Goal: Browse casually: Explore the website without a specific task or goal

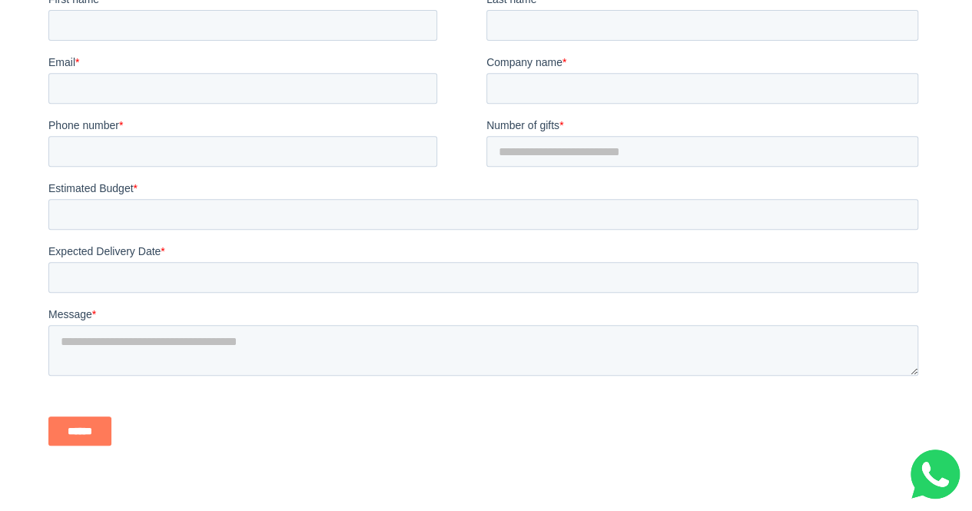
scroll to position [3633, 0]
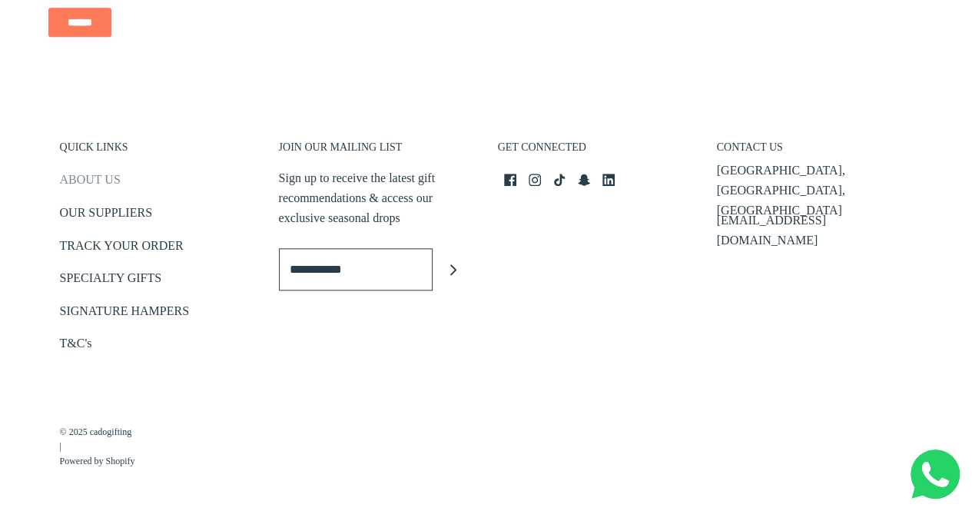
click at [104, 174] on link "ABOUT US" at bounding box center [90, 182] width 61 height 25
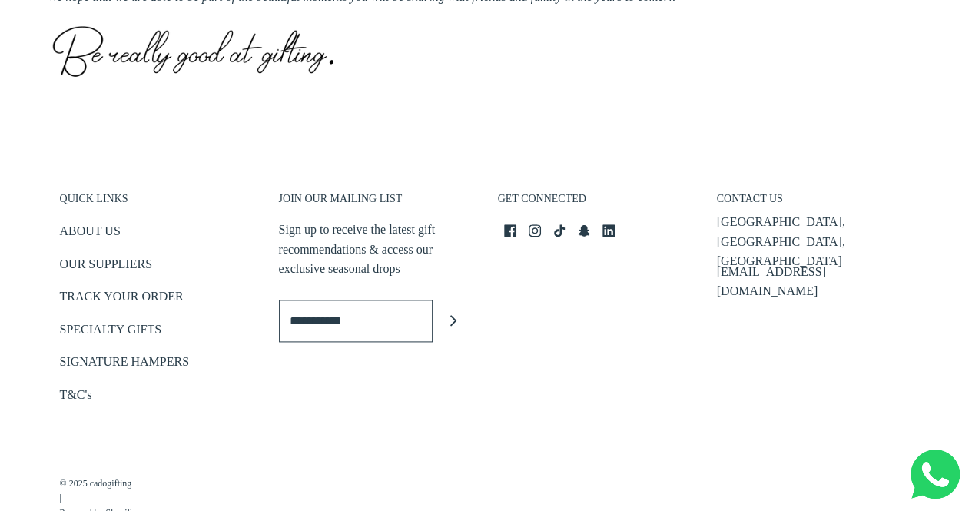
scroll to position [914, 0]
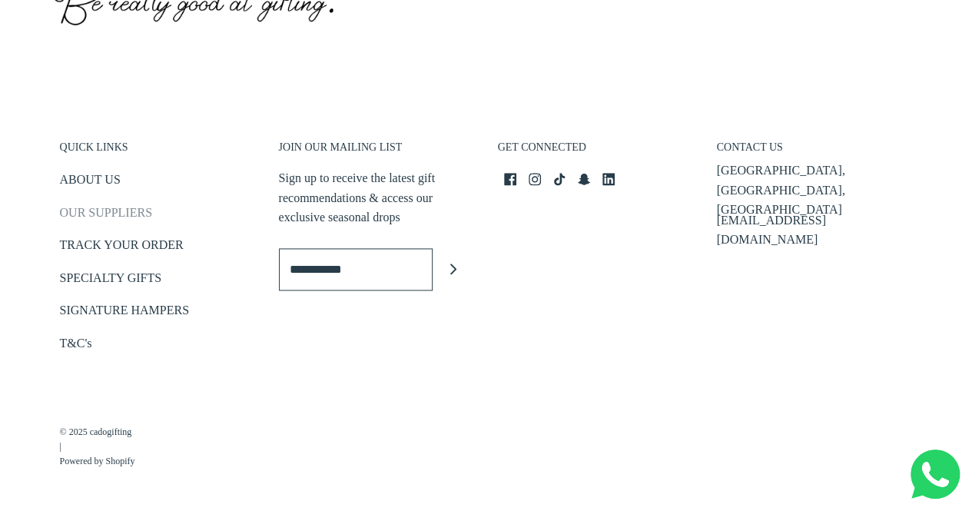
click at [81, 219] on link "OUR SUPPLIERS" at bounding box center [106, 215] width 92 height 25
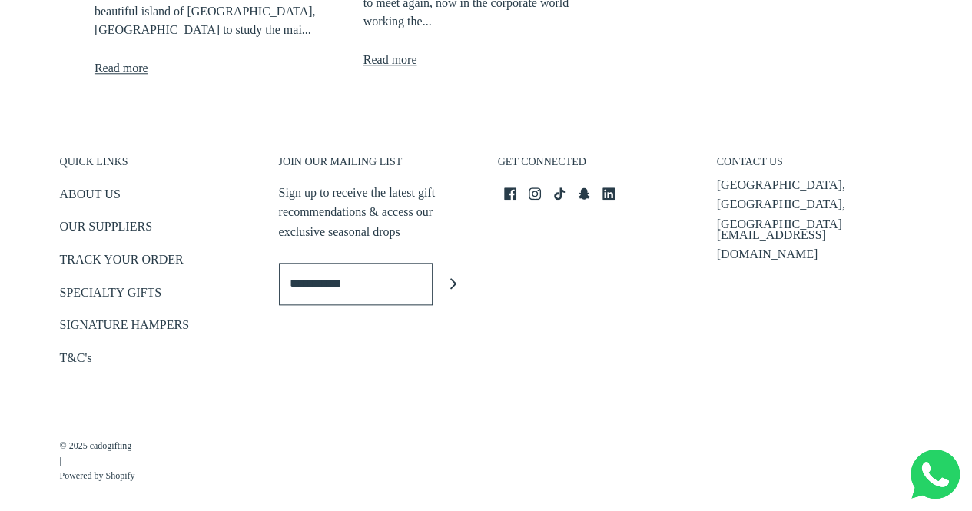
scroll to position [749, 0]
click at [92, 187] on link "ABOUT US" at bounding box center [90, 195] width 61 height 25
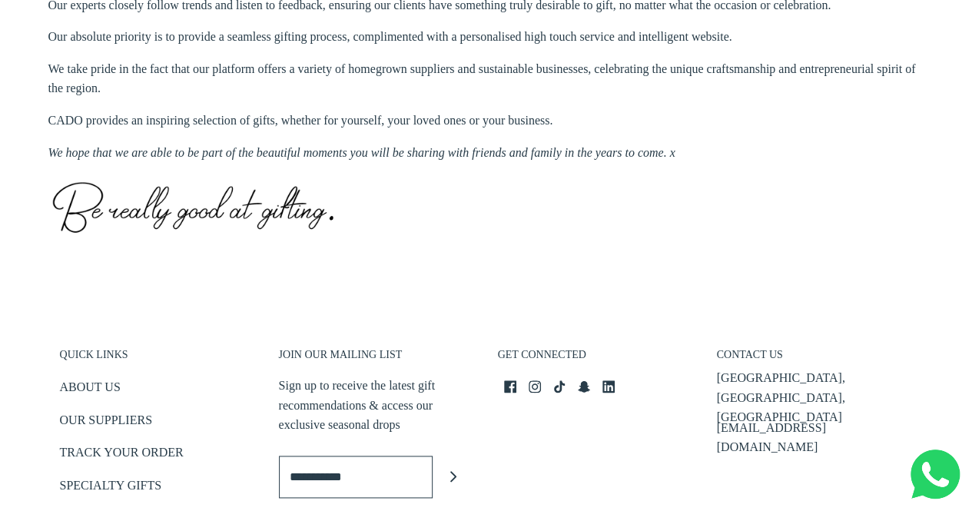
scroll to position [914, 0]
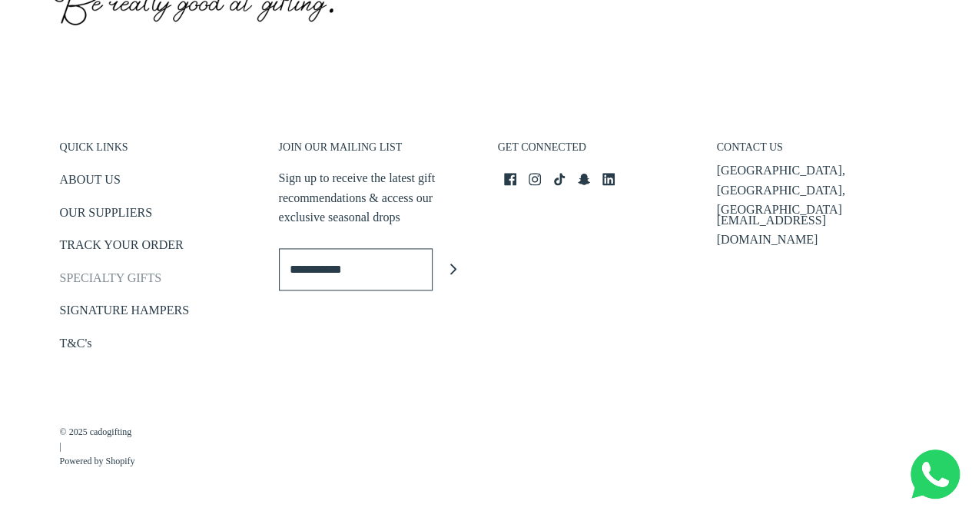
click at [115, 277] on link "SPECIALTY GIFTS" at bounding box center [111, 280] width 102 height 25
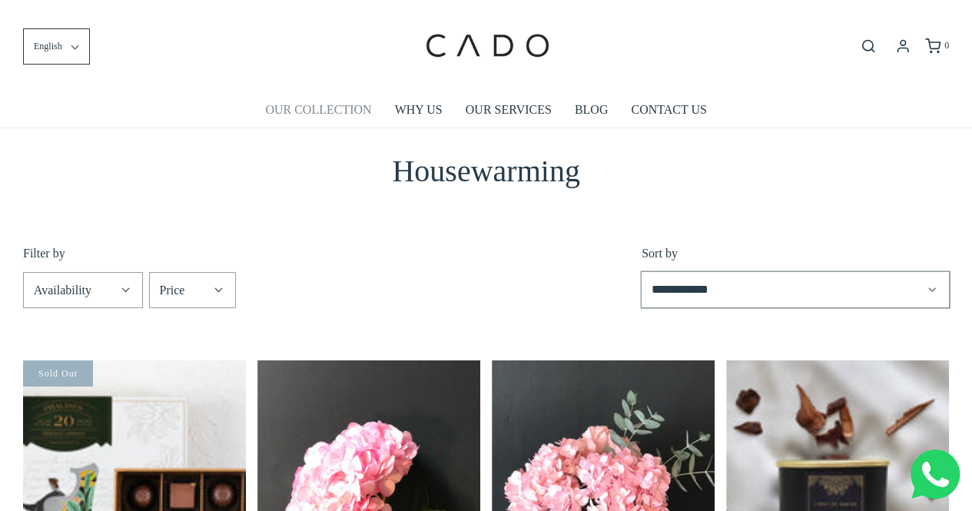
click at [309, 110] on link "OUR COLLECTION" at bounding box center [318, 109] width 106 height 35
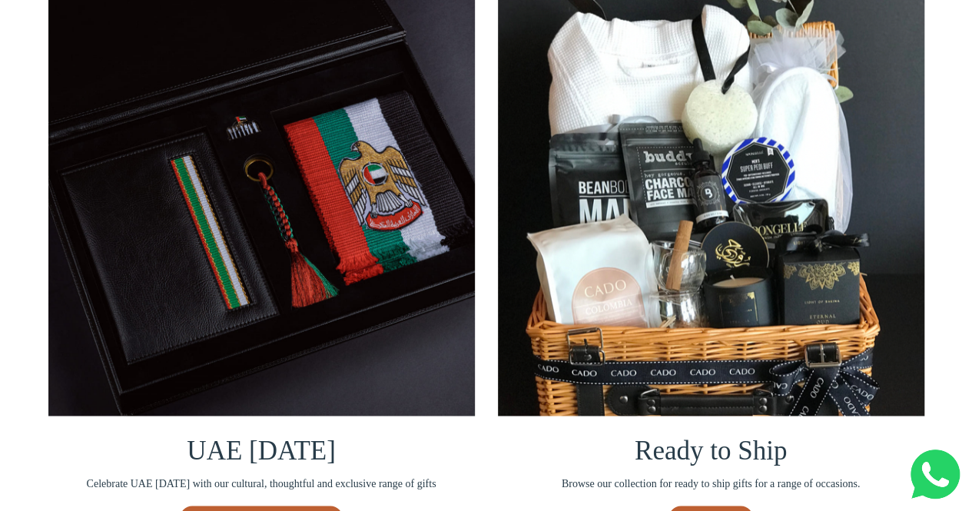
scroll to position [885, 0]
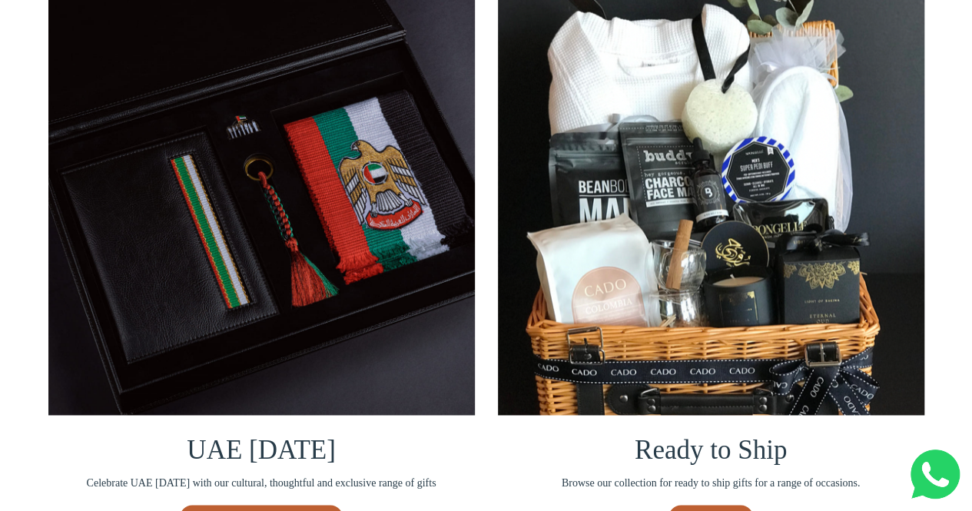
click at [714, 379] on img at bounding box center [711, 201] width 426 height 426
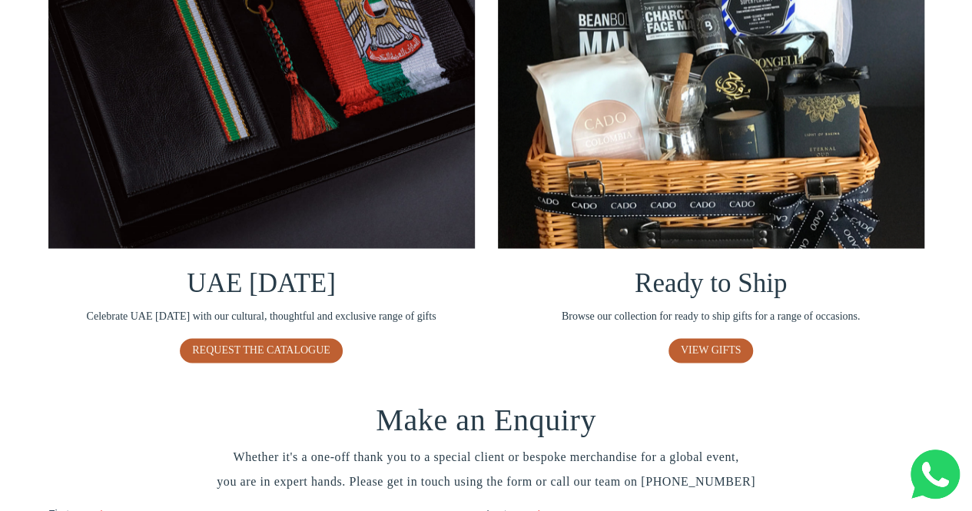
scroll to position [1052, 0]
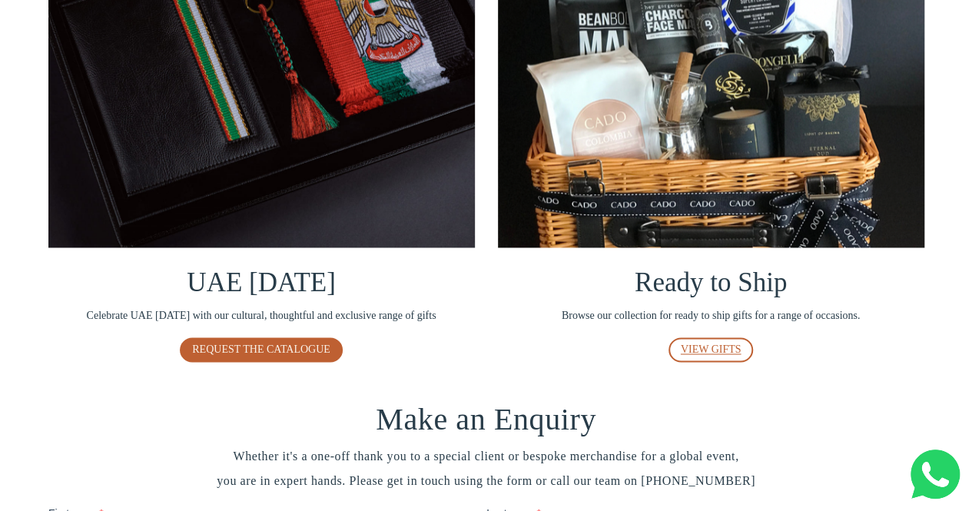
click at [721, 353] on span "VIEW GIFTS" at bounding box center [710, 349] width 61 height 12
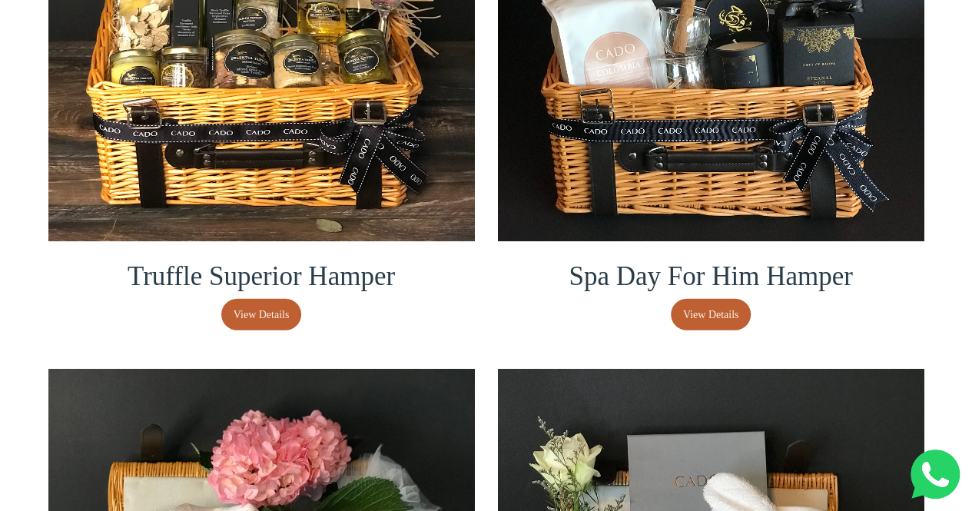
scroll to position [1968, 0]
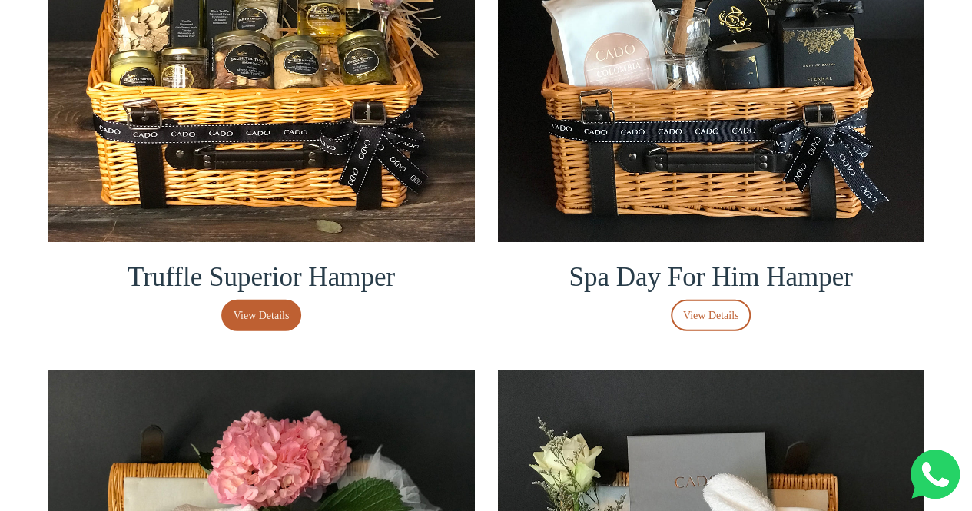
click at [694, 320] on span "View Details" at bounding box center [711, 315] width 56 height 17
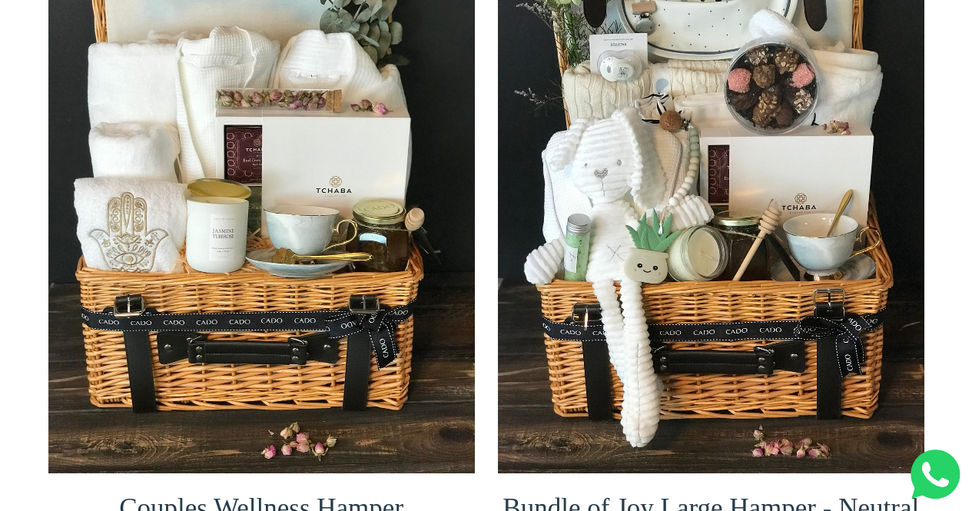
scroll to position [344, 0]
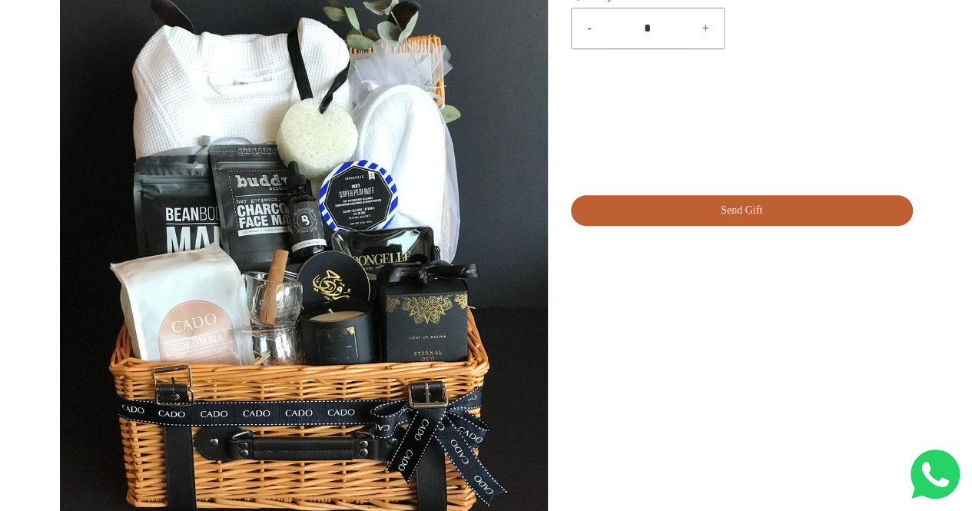
scroll to position [313, 0]
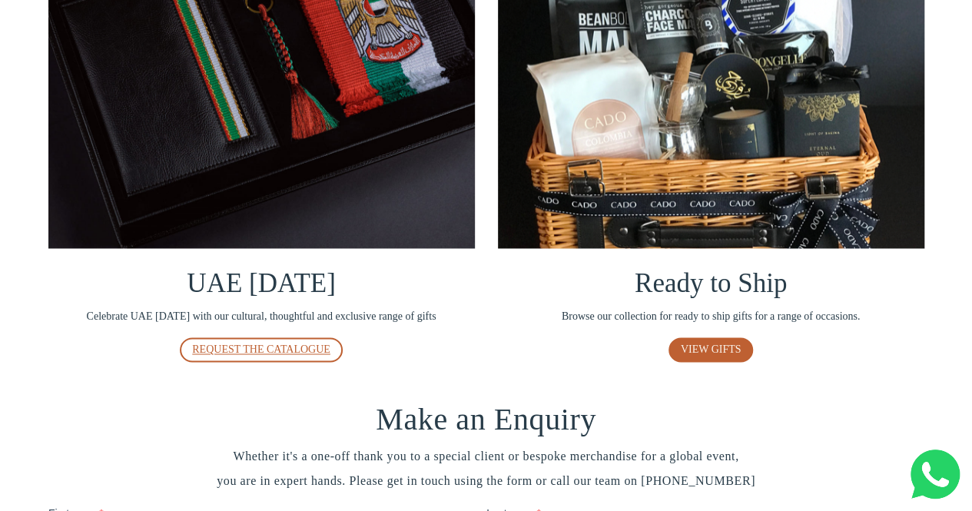
click at [251, 346] on span "REQUEST THE CATALOGUE" at bounding box center [261, 349] width 138 height 12
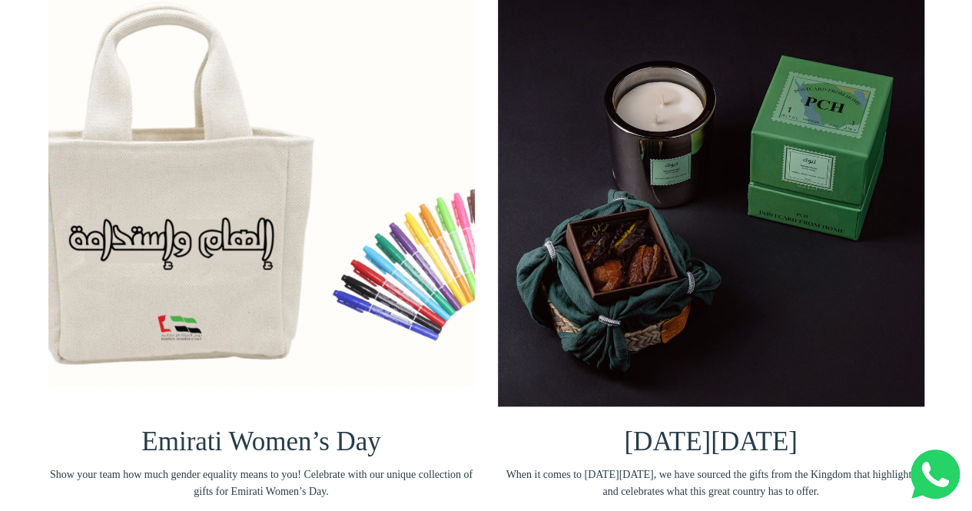
scroll to position [313, 0]
click at [272, 234] on img at bounding box center [261, 193] width 426 height 426
click at [705, 207] on img at bounding box center [711, 193] width 426 height 426
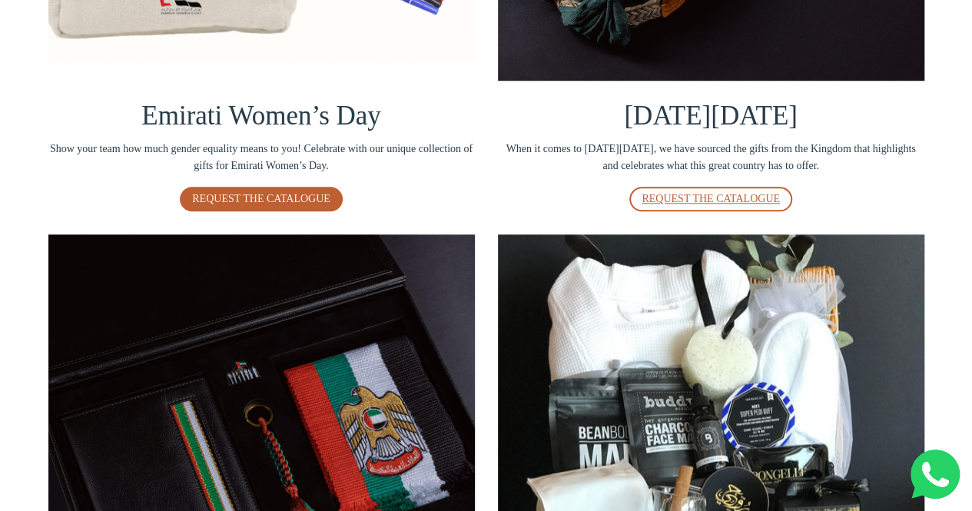
click at [694, 194] on span "REQUEST THE CATALOGUE" at bounding box center [710, 199] width 138 height 12
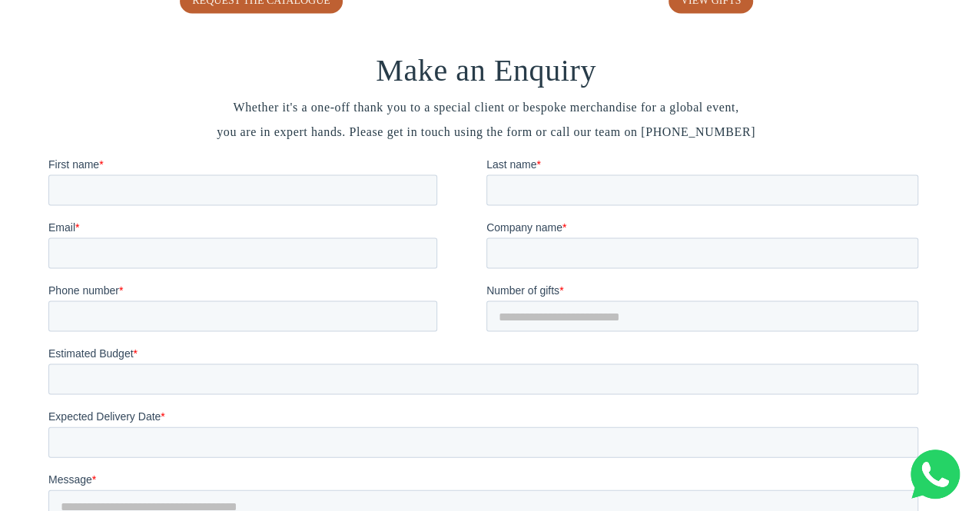
scroll to position [1401, 0]
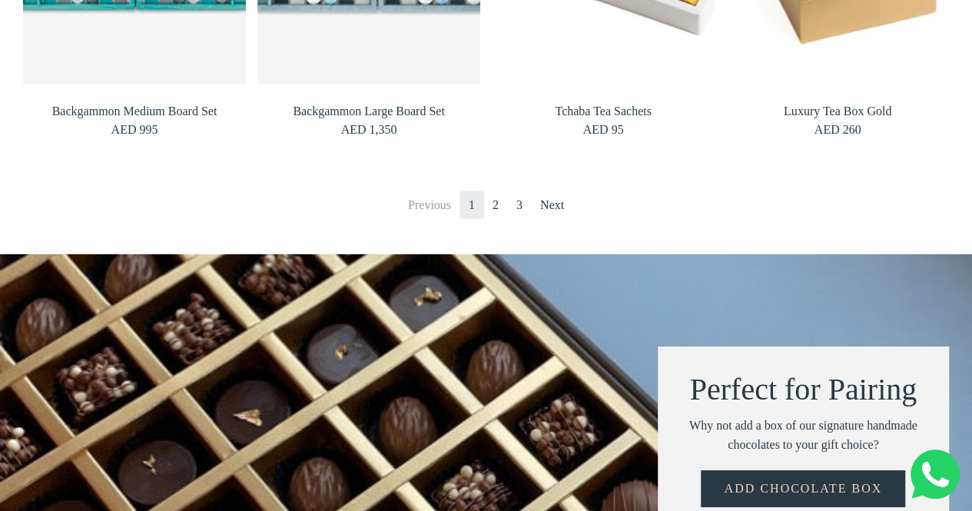
scroll to position [1483, 0]
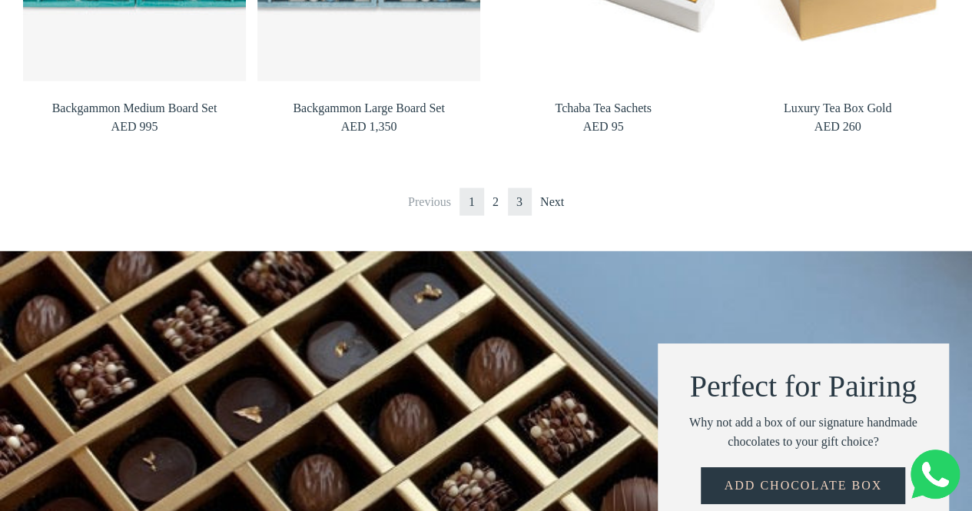
click at [519, 204] on link "3" at bounding box center [519, 202] width 25 height 28
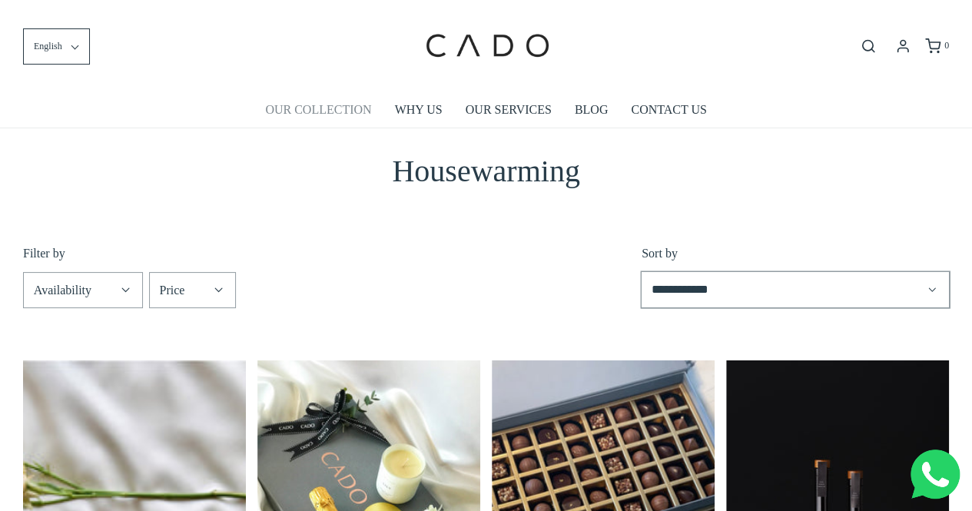
click at [343, 119] on link "OUR COLLECTION" at bounding box center [318, 109] width 106 height 35
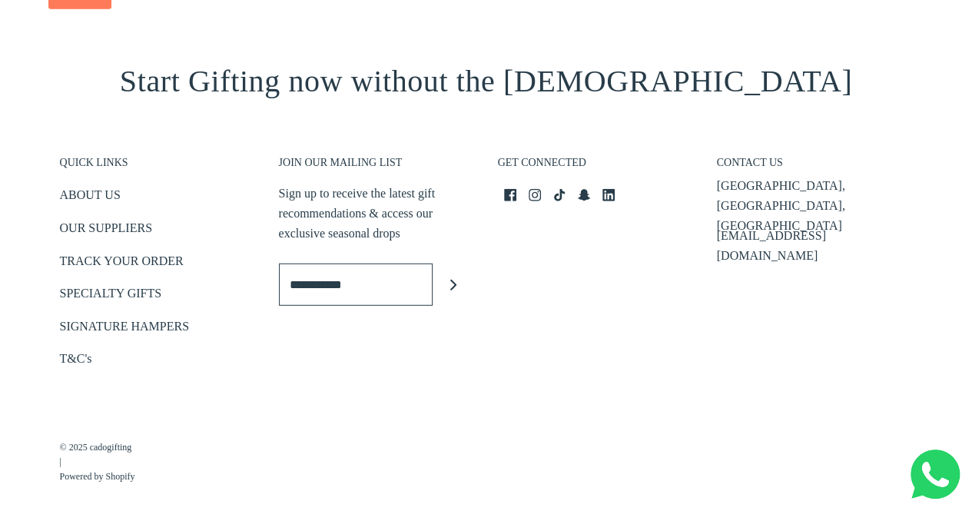
scroll to position [2005, 0]
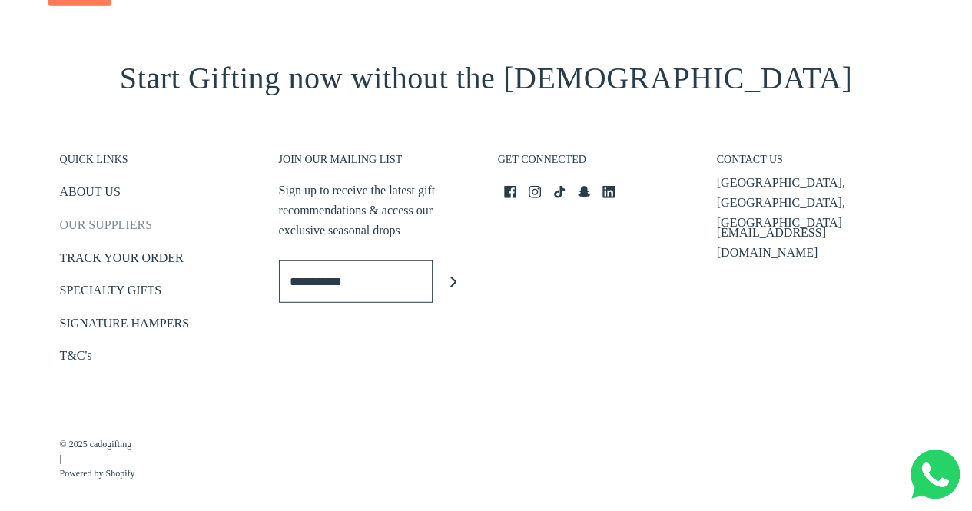
click at [100, 224] on link "OUR SUPPLIERS" at bounding box center [106, 227] width 92 height 25
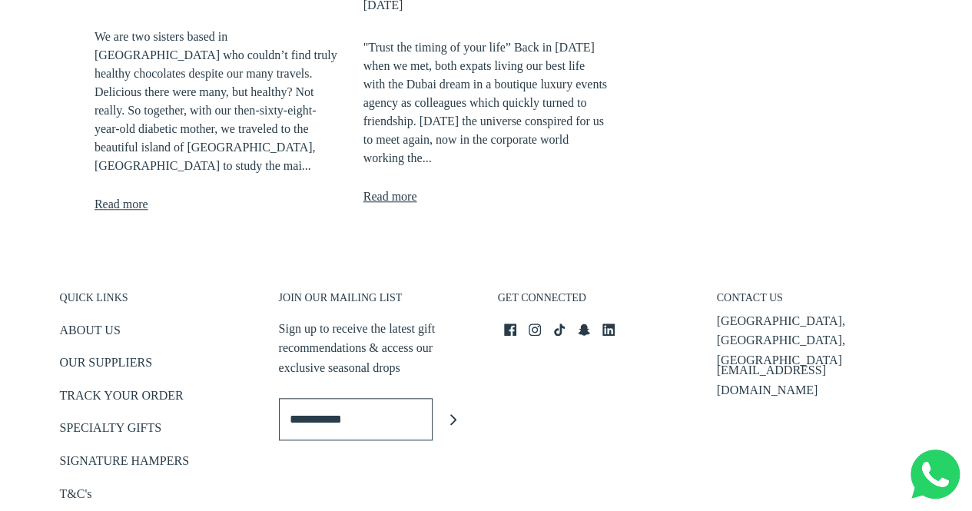
scroll to position [754, 0]
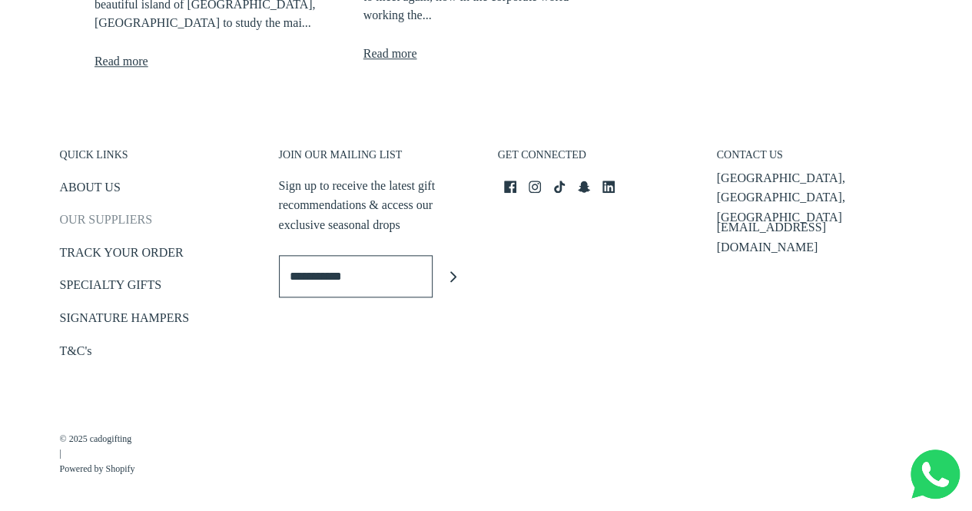
click at [95, 222] on link "OUR SUPPLIERS" at bounding box center [106, 222] width 92 height 25
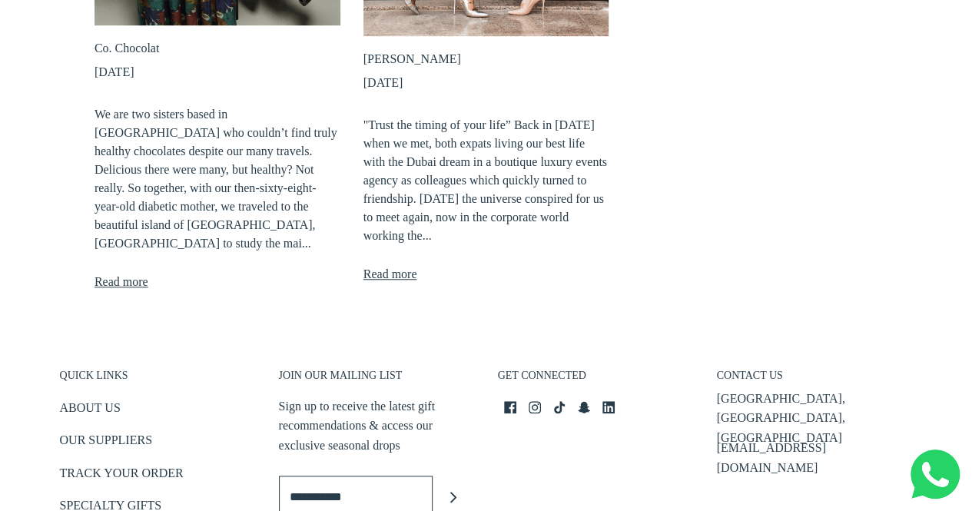
scroll to position [535, 0]
click at [151, 495] on link "SPECIALTY GIFTS" at bounding box center [111, 507] width 102 height 25
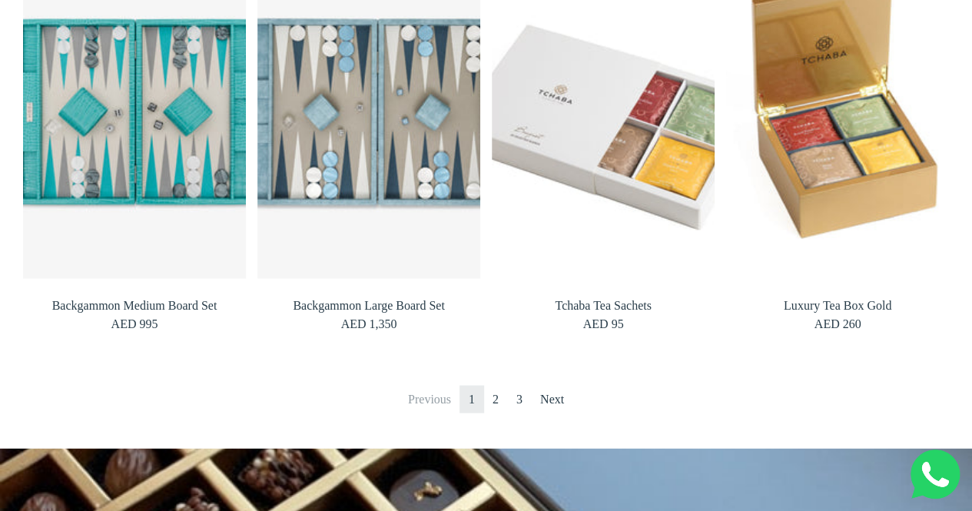
scroll to position [1287, 0]
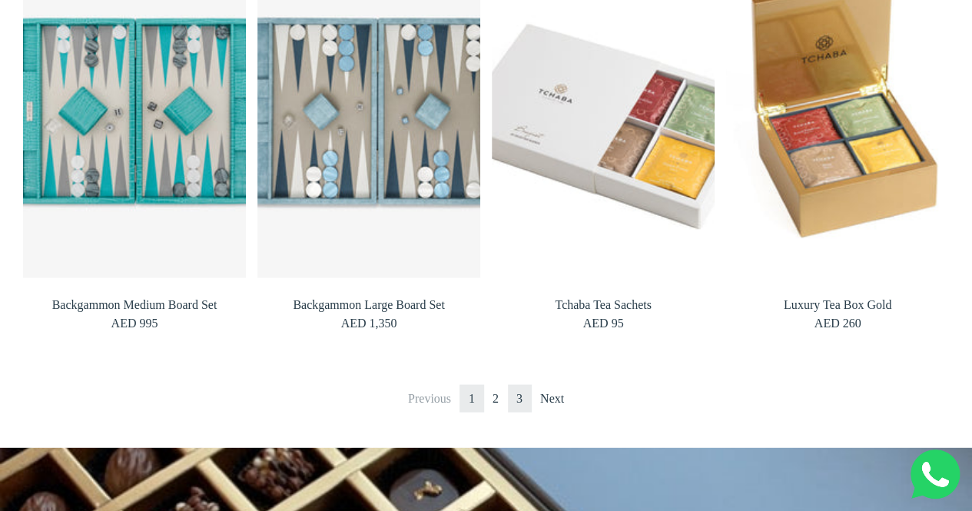
click at [521, 402] on link "3" at bounding box center [519, 398] width 25 height 28
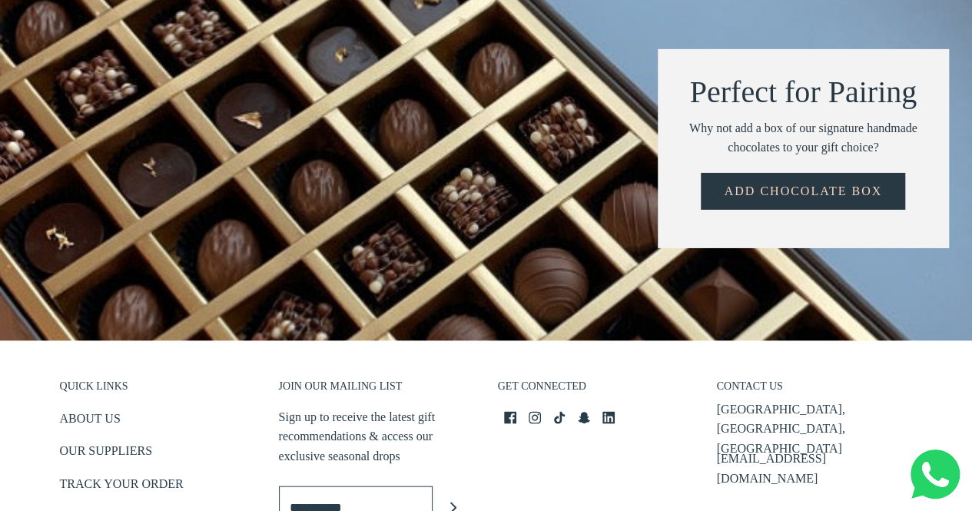
scroll to position [1572, 0]
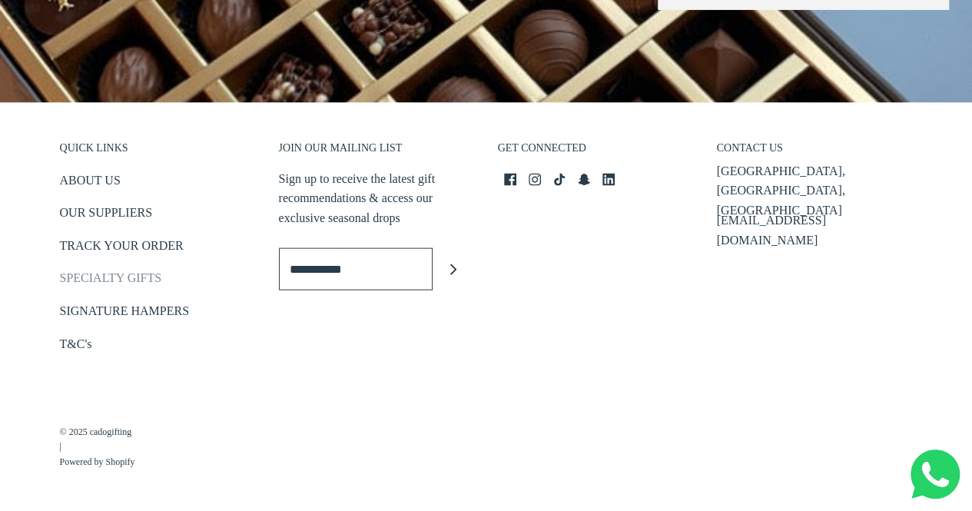
click at [131, 281] on link "SPECIALTY GIFTS" at bounding box center [111, 280] width 102 height 25
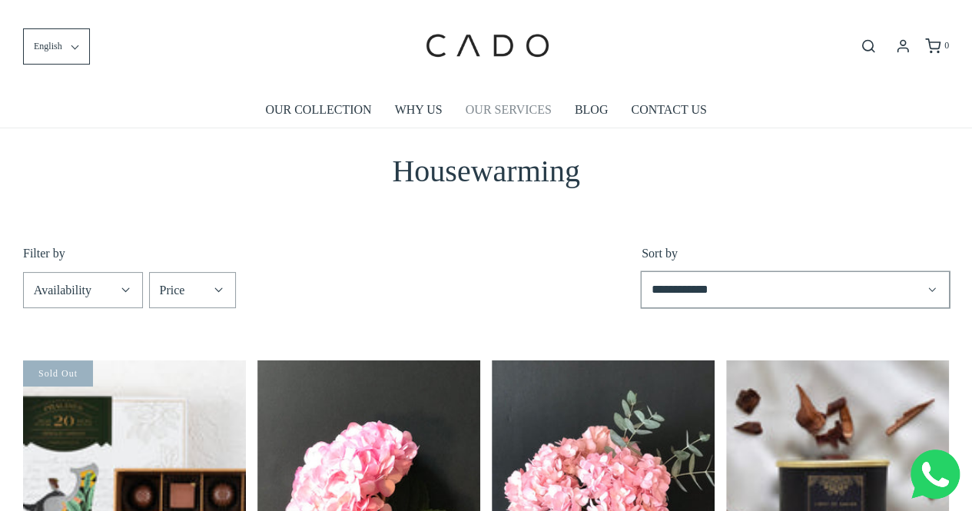
click at [502, 112] on link "OUR SERVICES" at bounding box center [508, 109] width 86 height 35
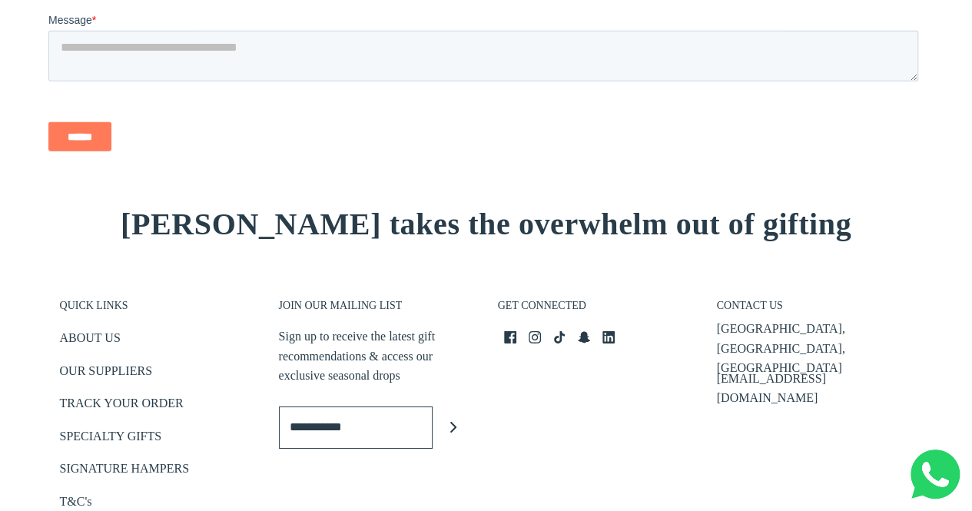
scroll to position [2462, 0]
